Goal: Navigation & Orientation: Find specific page/section

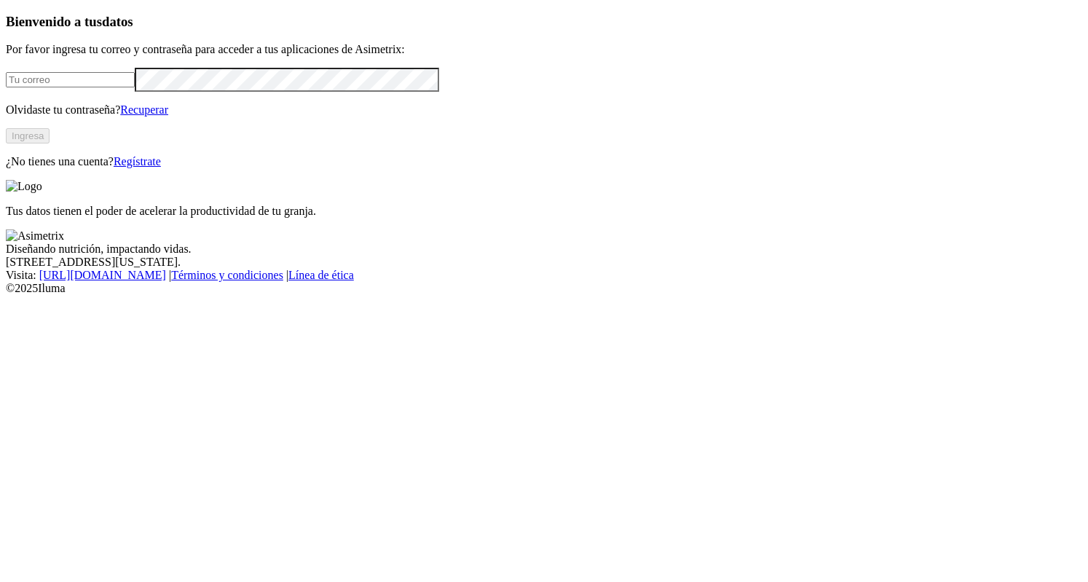
type input "[EMAIL_ADDRESS][DOMAIN_NAME]"
click at [50, 143] on button "Ingresa" at bounding box center [28, 135] width 44 height 15
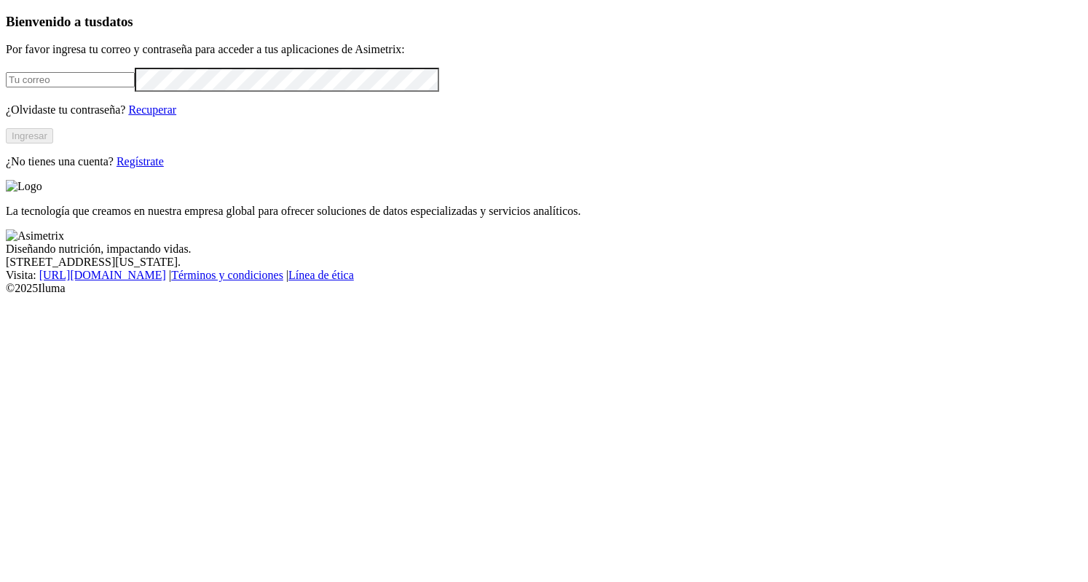
type input "[EMAIL_ADDRESS][DOMAIN_NAME]"
drag, startPoint x: 213, startPoint y: 298, endPoint x: 232, endPoint y: 297, distance: 18.2
click at [53, 143] on button "Ingresar" at bounding box center [29, 135] width 47 height 15
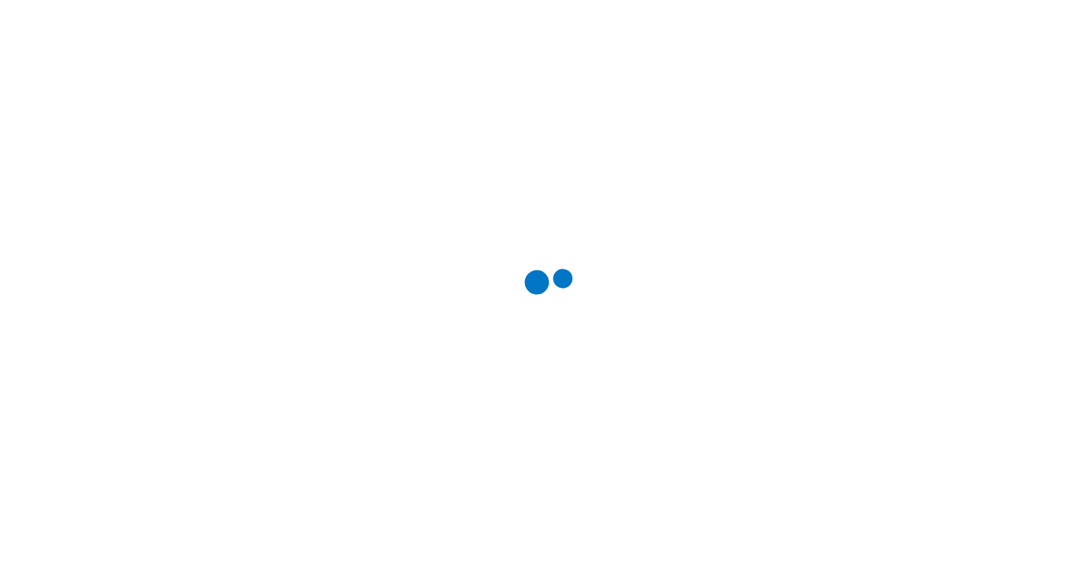
click at [877, 90] on div at bounding box center [550, 291] width 1088 height 582
